Goal: Book appointment/travel/reservation

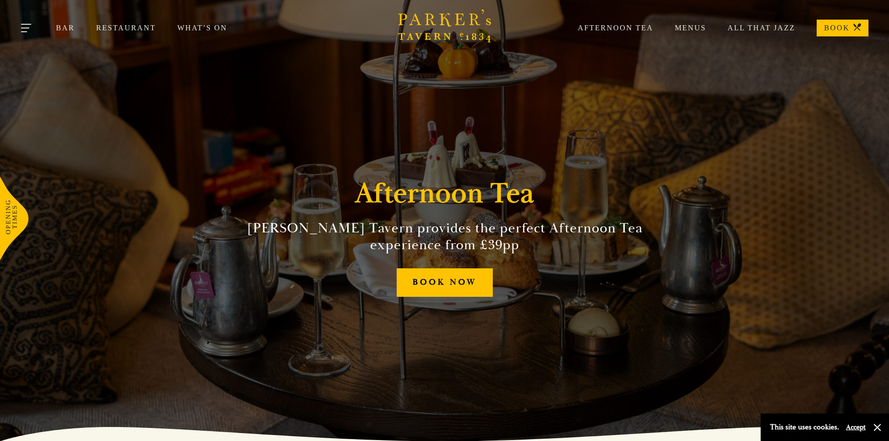
click at [28, 29] on button "Toggle navigation" at bounding box center [27, 30] width 40 height 40
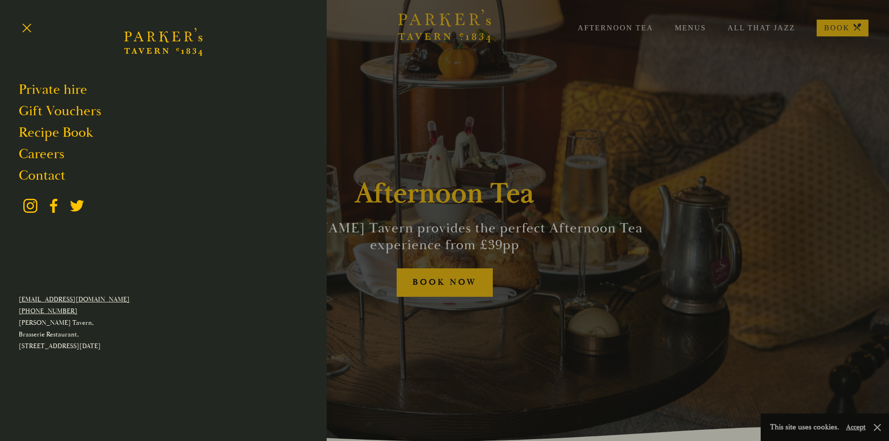
click at [629, 31] on div at bounding box center [444, 220] width 889 height 441
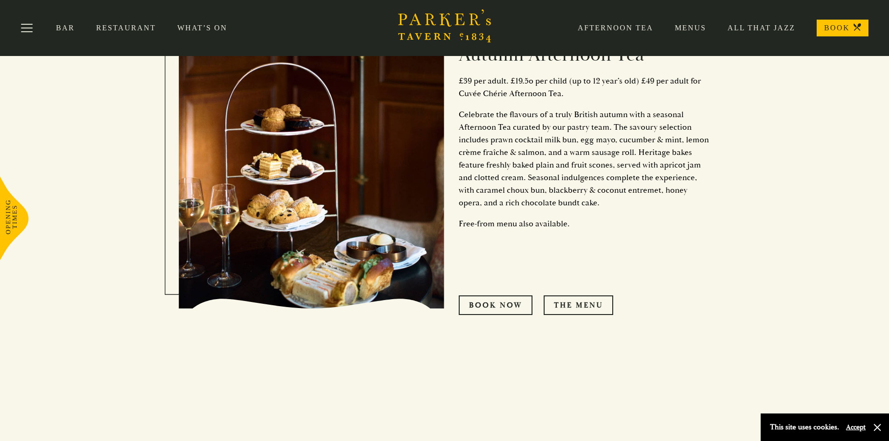
scroll to position [397, 0]
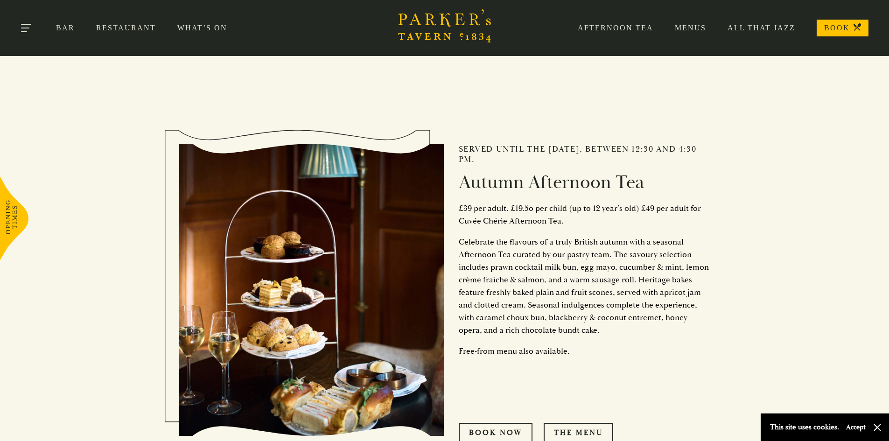
click at [22, 30] on button "Toggle navigation" at bounding box center [27, 30] width 40 height 40
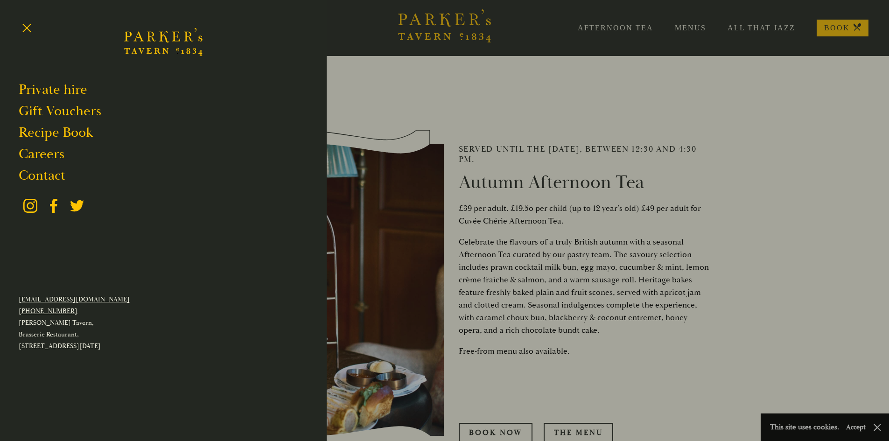
click at [800, 60] on div at bounding box center [444, 220] width 889 height 441
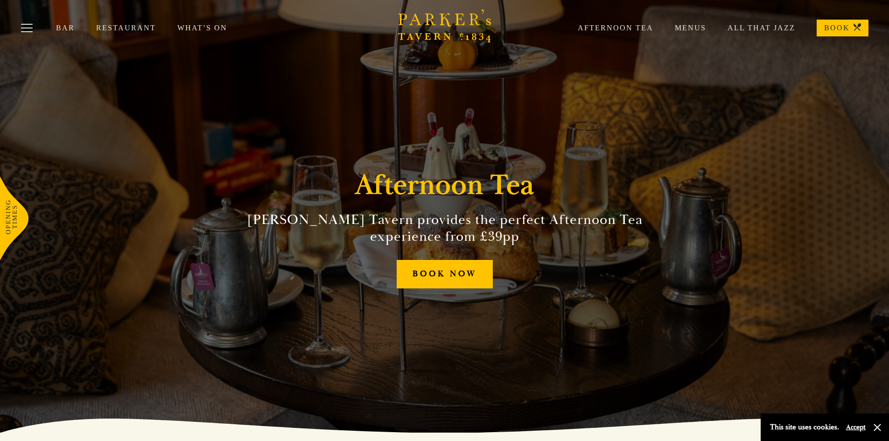
scroll to position [0, 0]
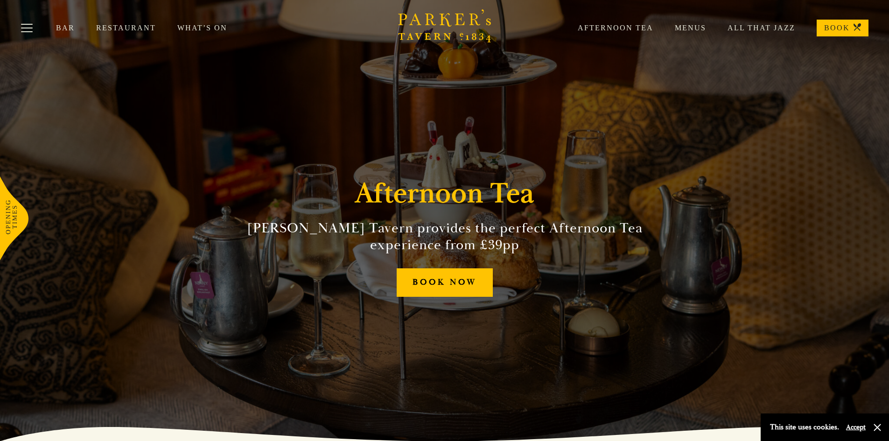
click at [838, 25] on link "BOOK" at bounding box center [843, 28] width 52 height 17
click at [621, 25] on link "Afternoon Tea" at bounding box center [604, 27] width 97 height 9
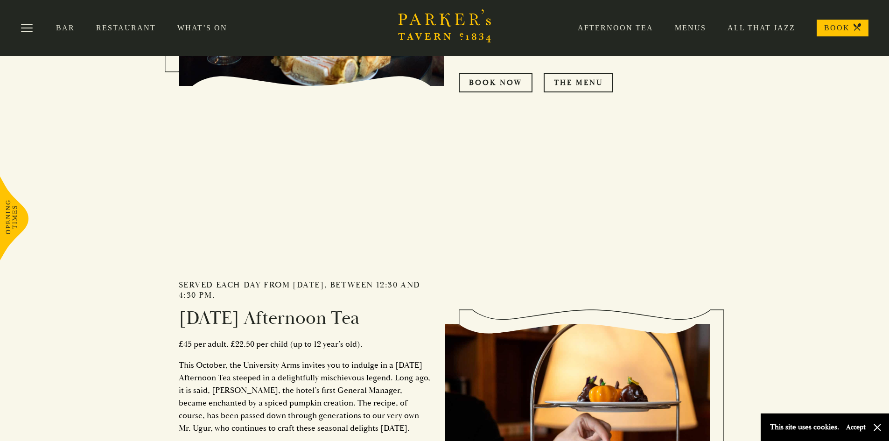
scroll to position [747, 0]
